Goal: Transaction & Acquisition: Download file/media

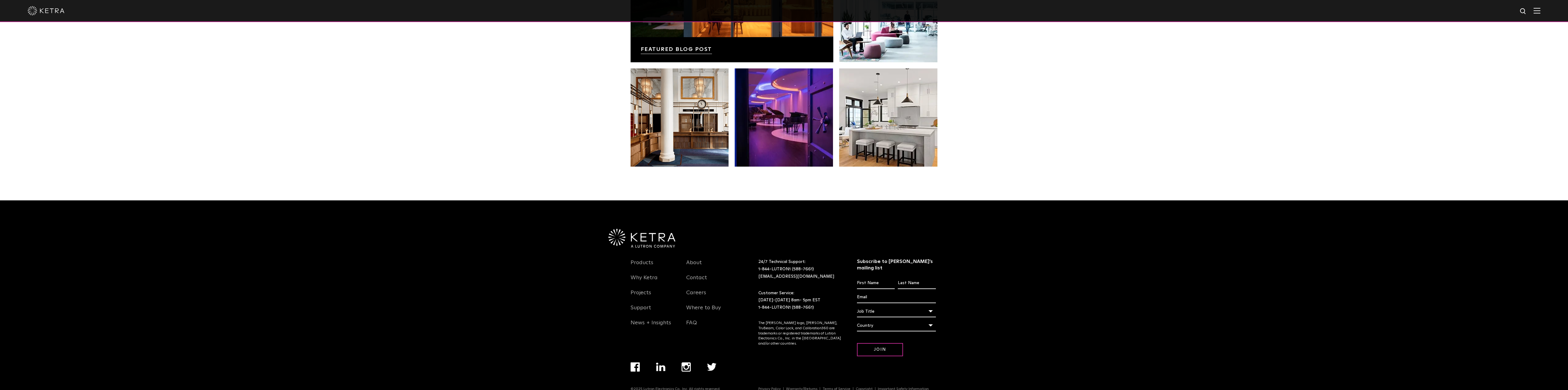
scroll to position [1291, 0]
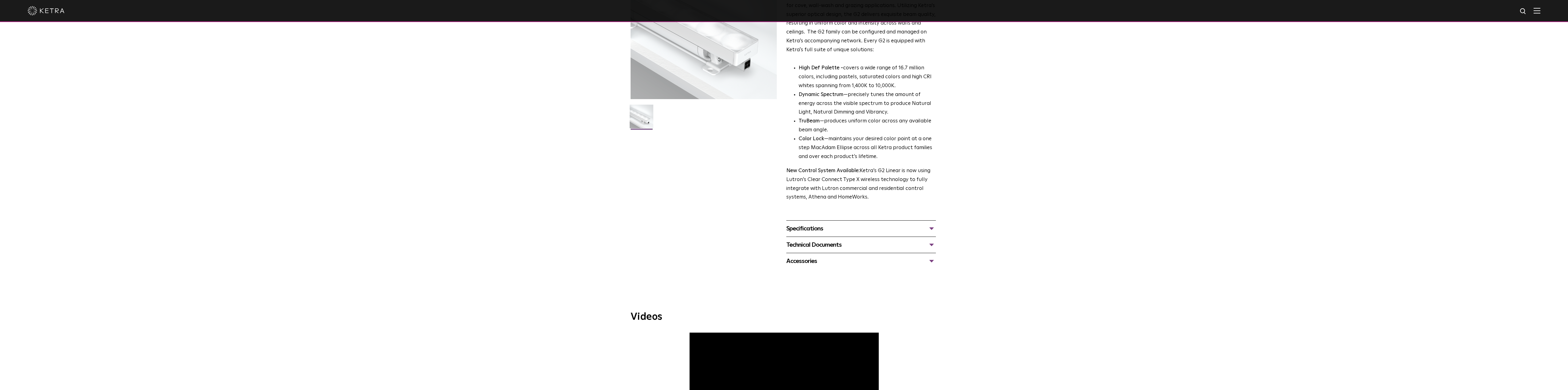
scroll to position [123, 0]
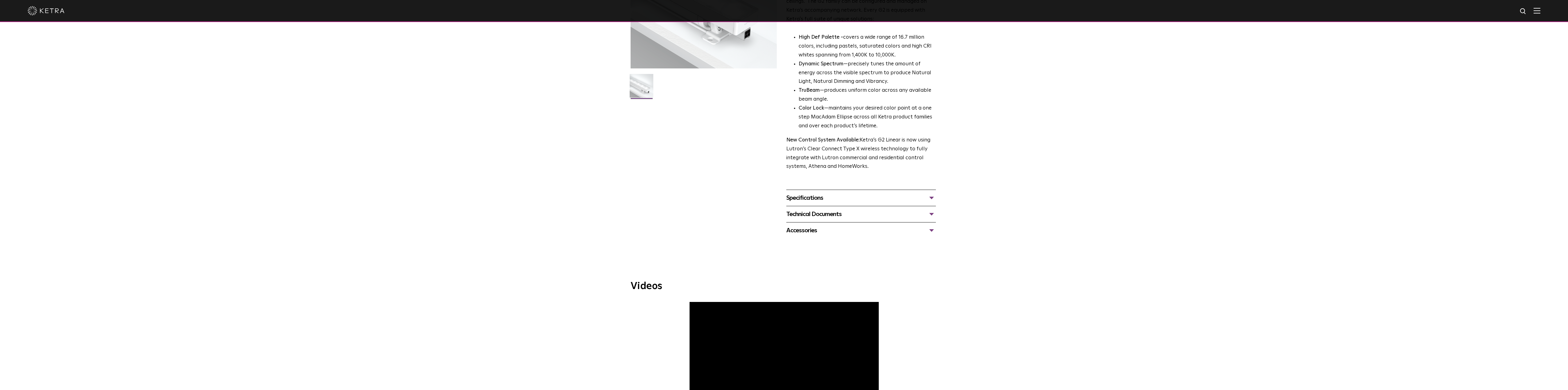
click at [810, 200] on div "Specifications" at bounding box center [861, 198] width 150 height 10
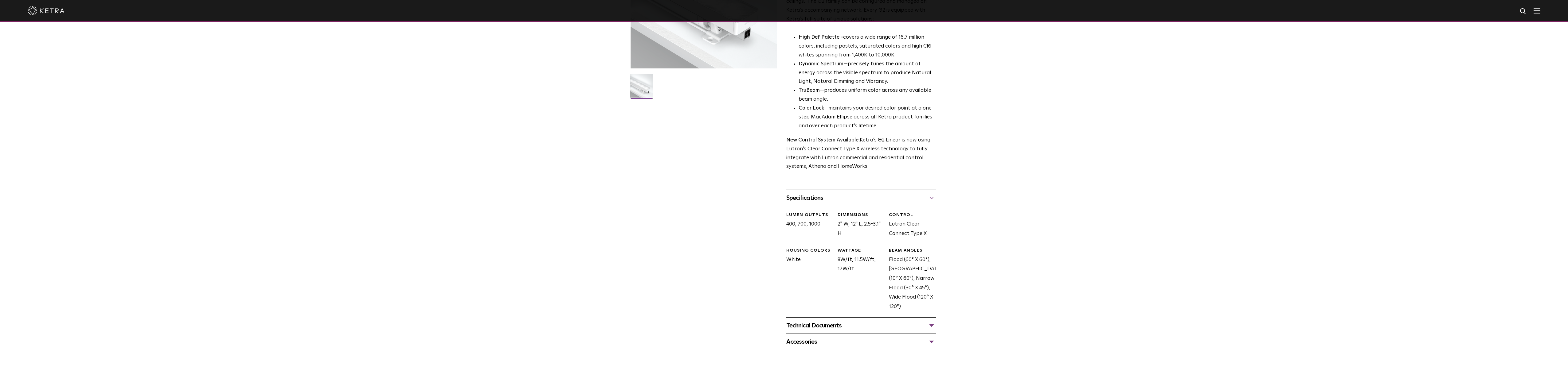
click at [814, 327] on div "Technical Documents" at bounding box center [861, 326] width 150 height 10
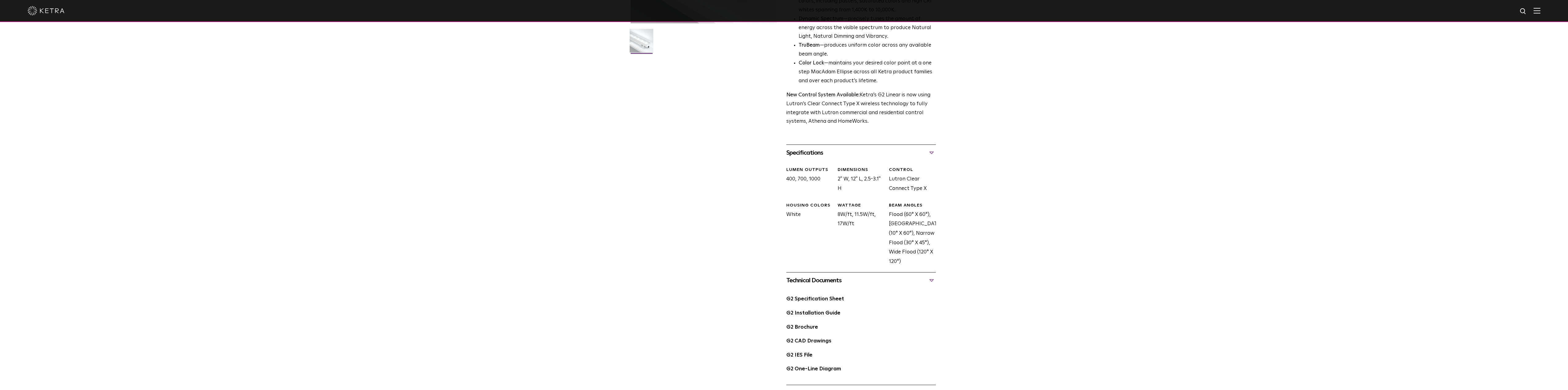
scroll to position [184, 0]
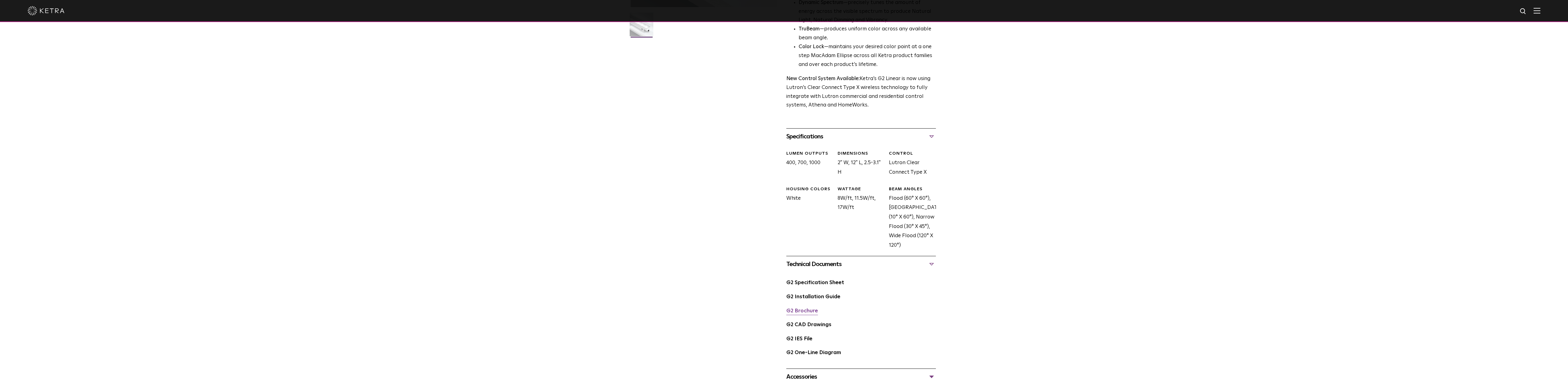
click at [799, 312] on link "G2 Brochure" at bounding box center [802, 311] width 32 height 5
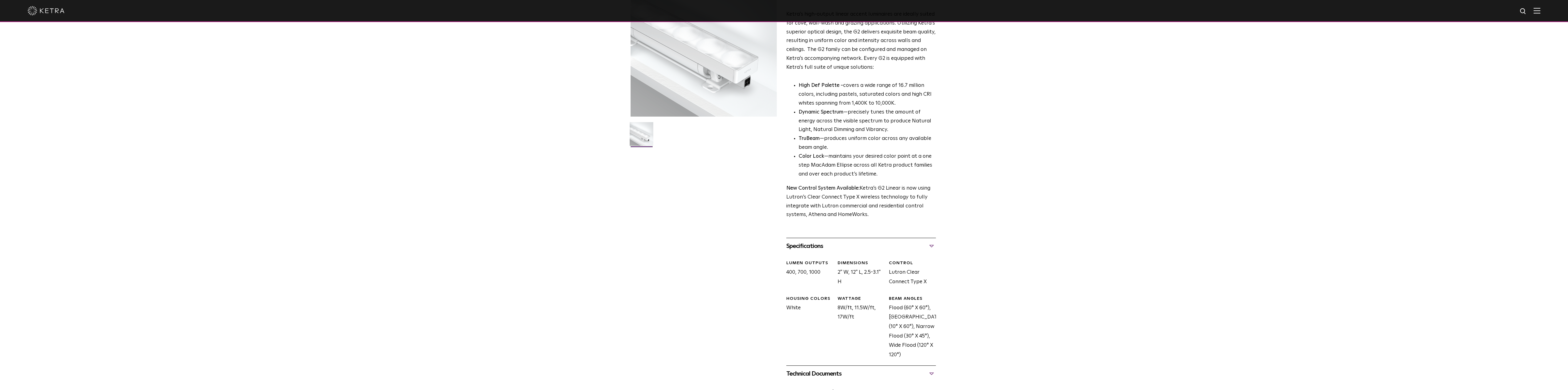
scroll to position [0, 0]
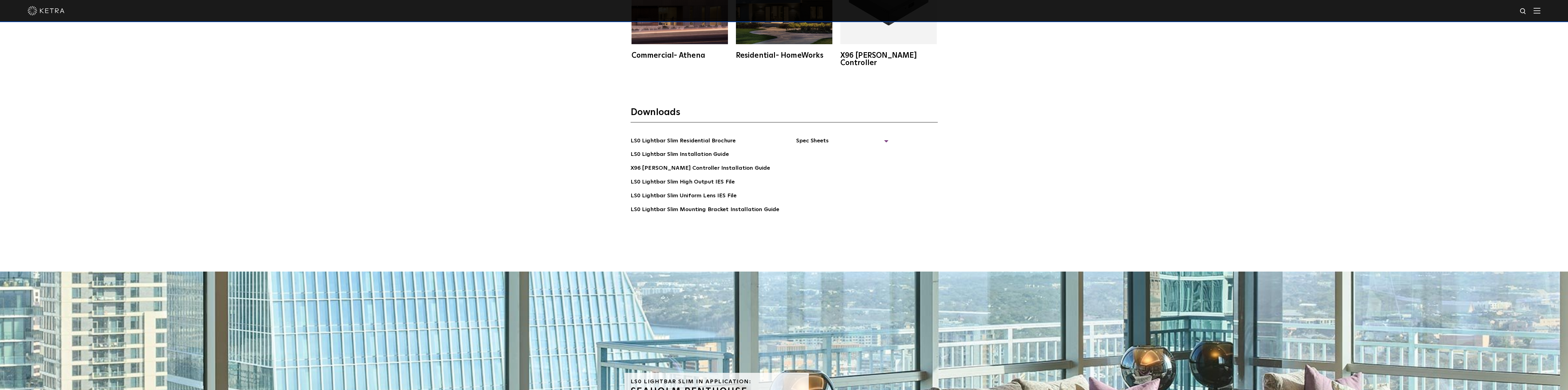
scroll to position [1936, 0]
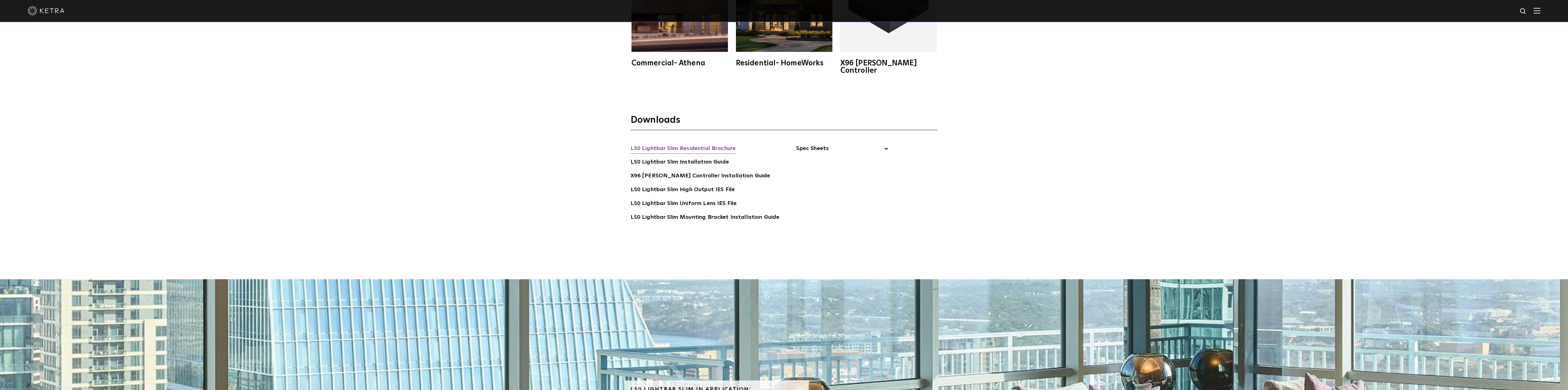
click at [693, 144] on link "LS0 Lightbar Slim Residential Brochure" at bounding box center [683, 149] width 105 height 10
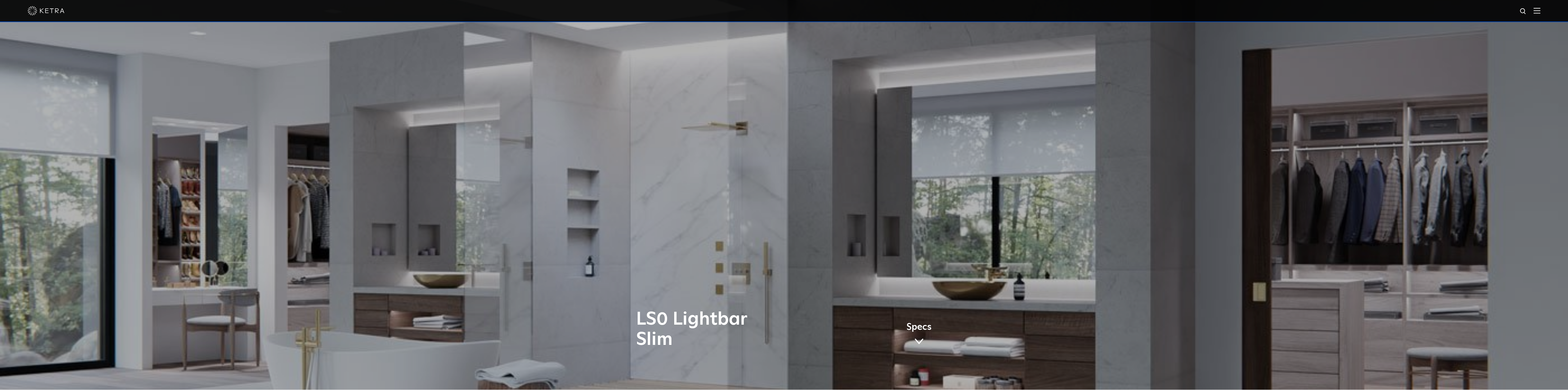
scroll to position [0, 0]
